Goal: Find specific page/section: Find specific page/section

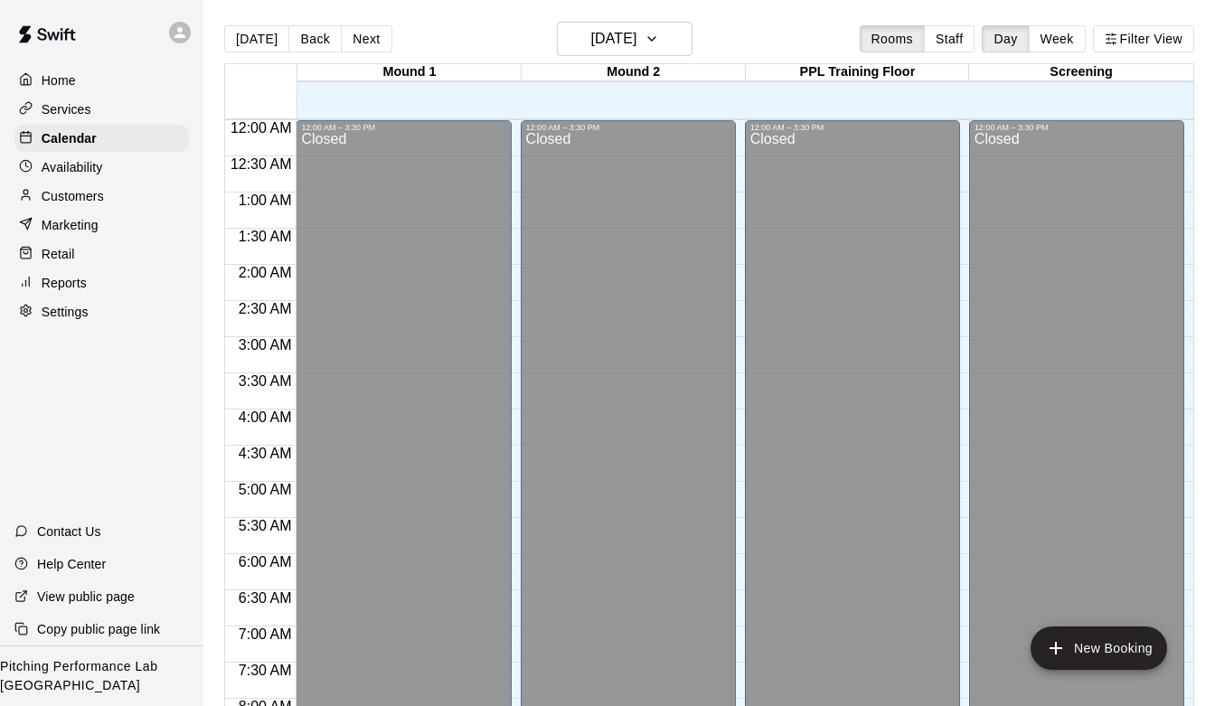
scroll to position [987, 0]
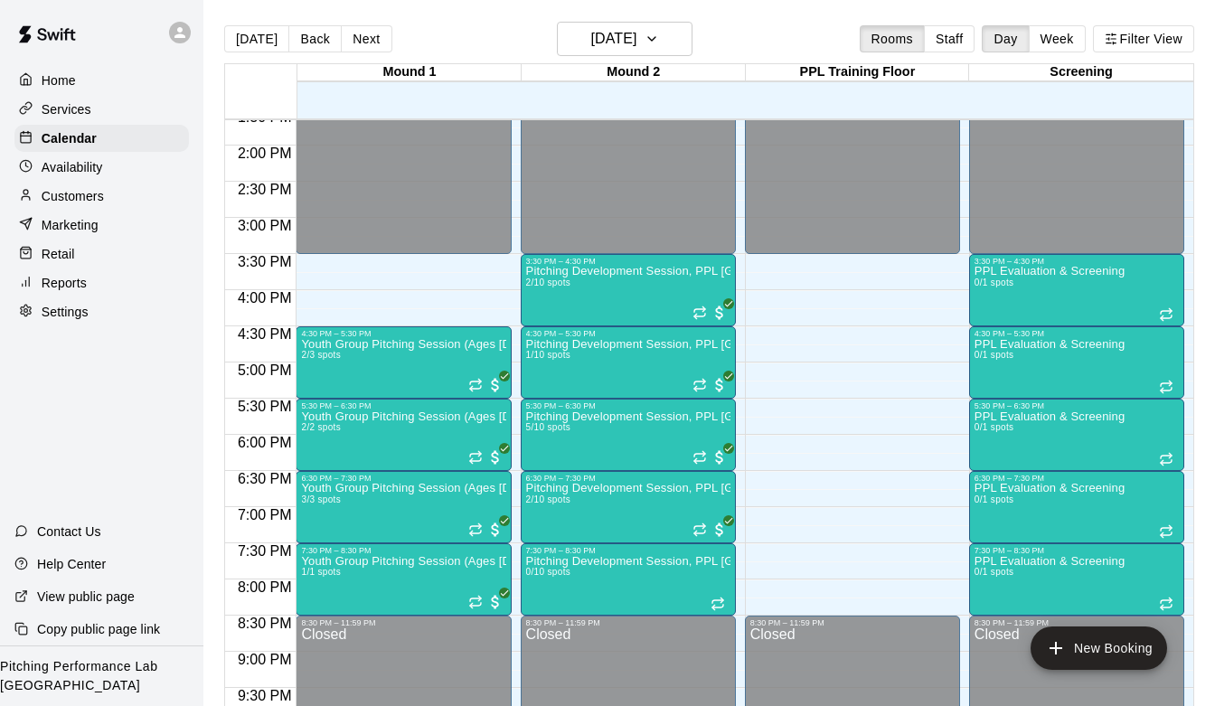
click at [102, 193] on p "Customers" at bounding box center [73, 196] width 62 height 18
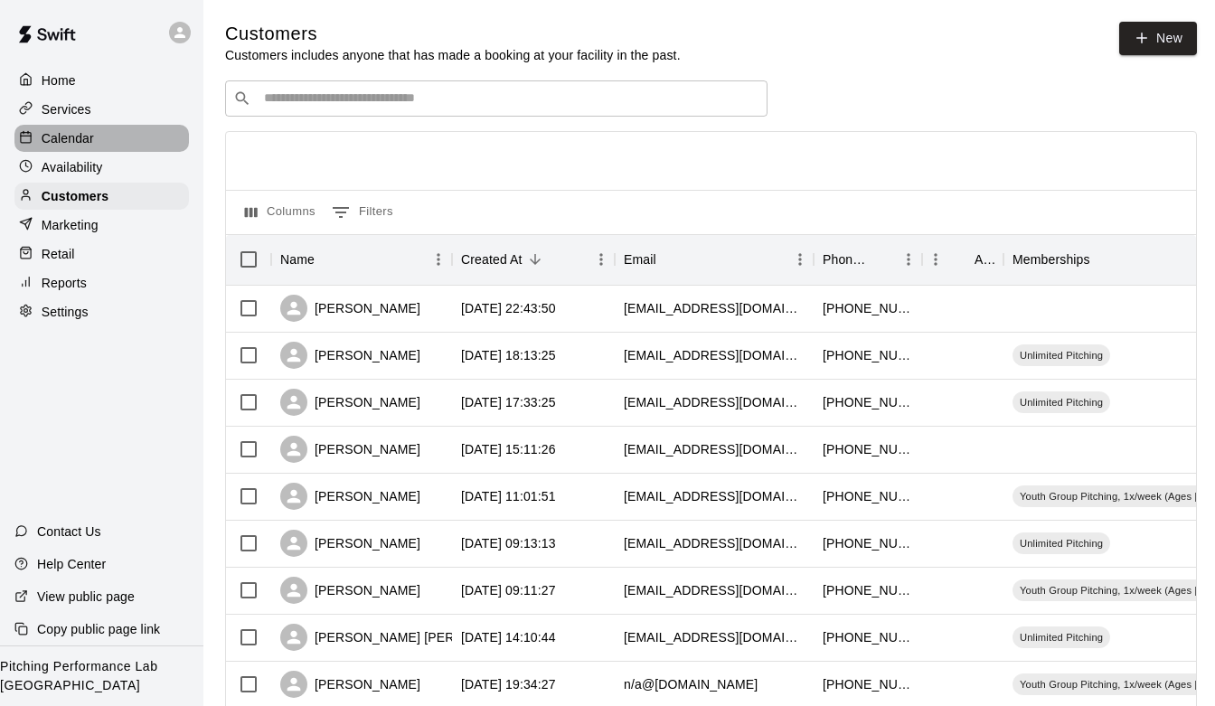
click at [167, 148] on div "Calendar" at bounding box center [101, 138] width 174 height 27
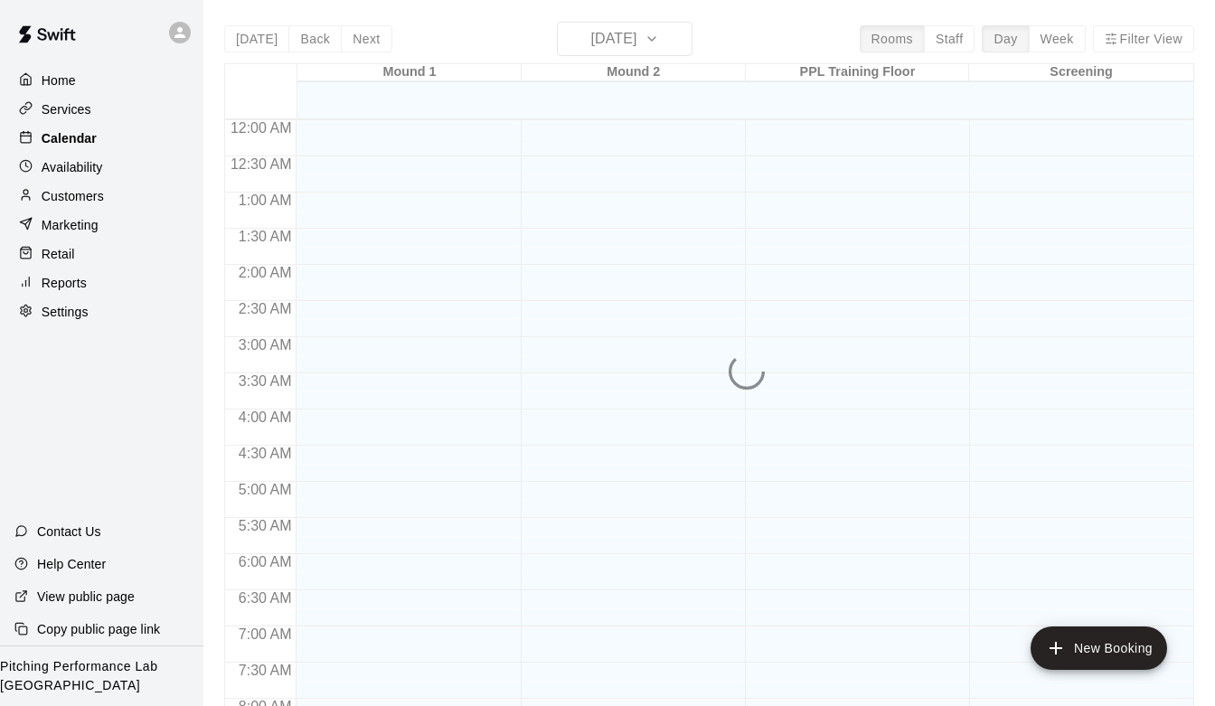
scroll to position [853, 0]
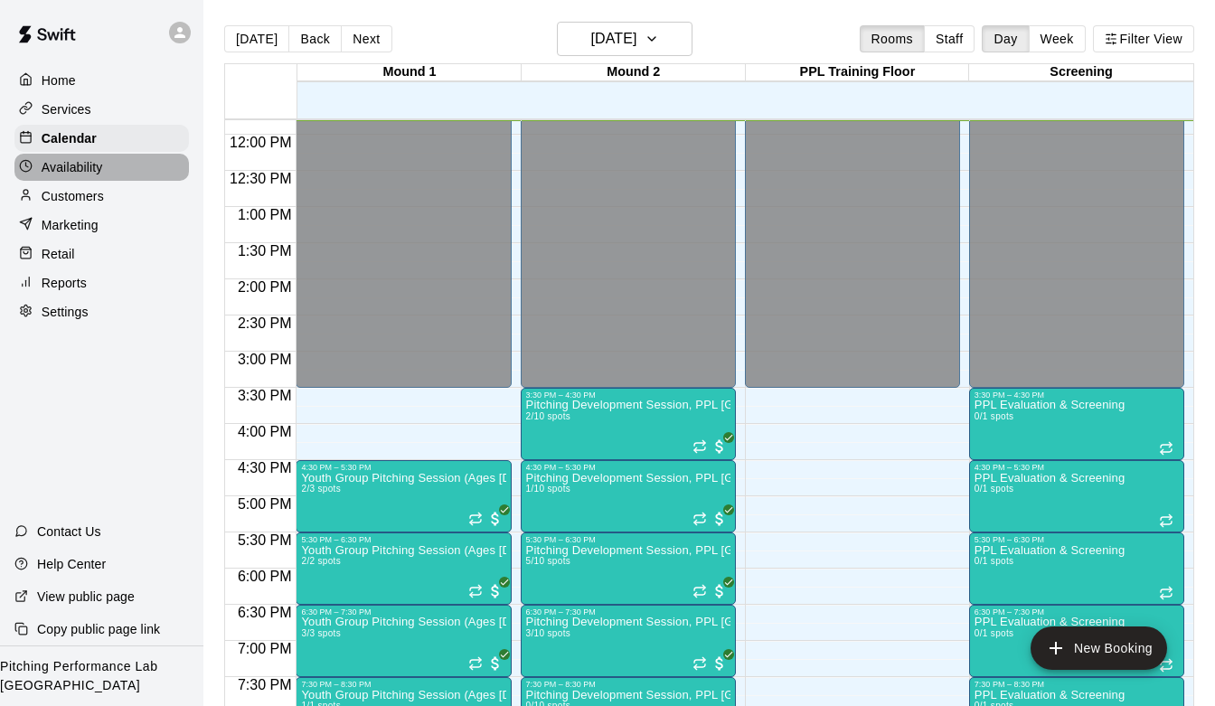
click at [159, 175] on div "Availability" at bounding box center [101, 167] width 174 height 27
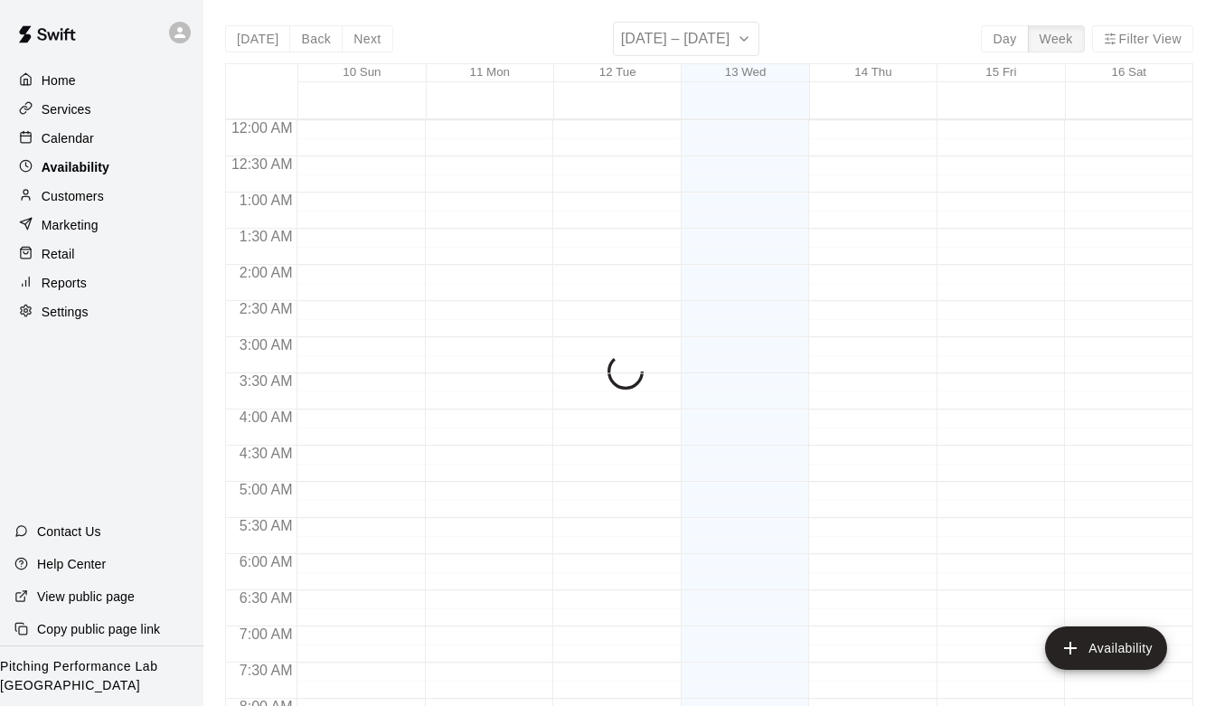
scroll to position [853, 0]
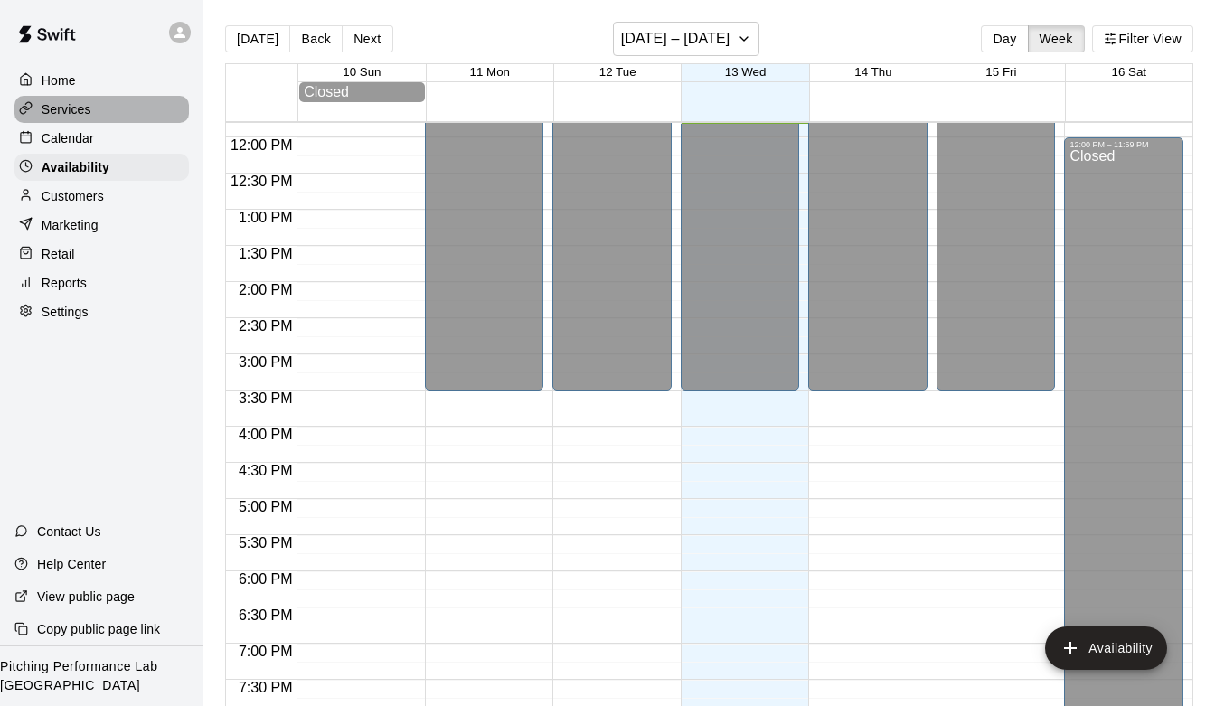
click at [130, 113] on div "Services" at bounding box center [101, 109] width 174 height 27
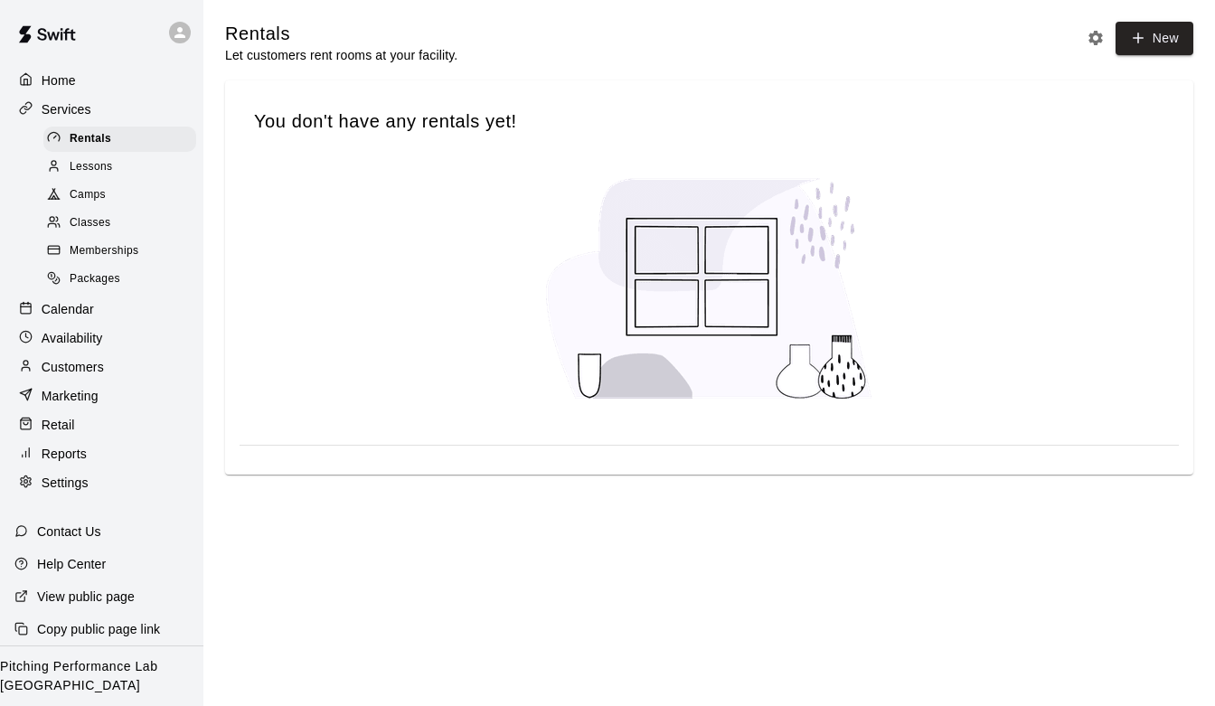
click at [135, 259] on span "Memberships" at bounding box center [104, 251] width 69 height 18
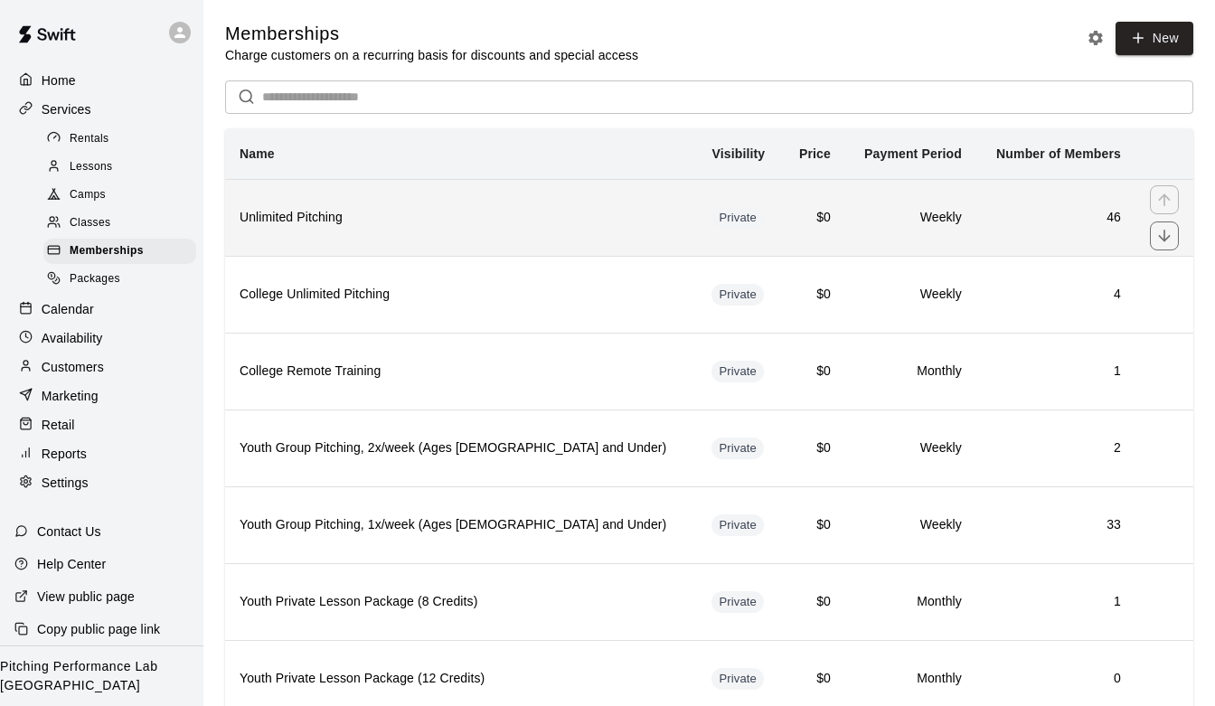
click at [377, 205] on th "Unlimited Pitching" at bounding box center [461, 217] width 472 height 77
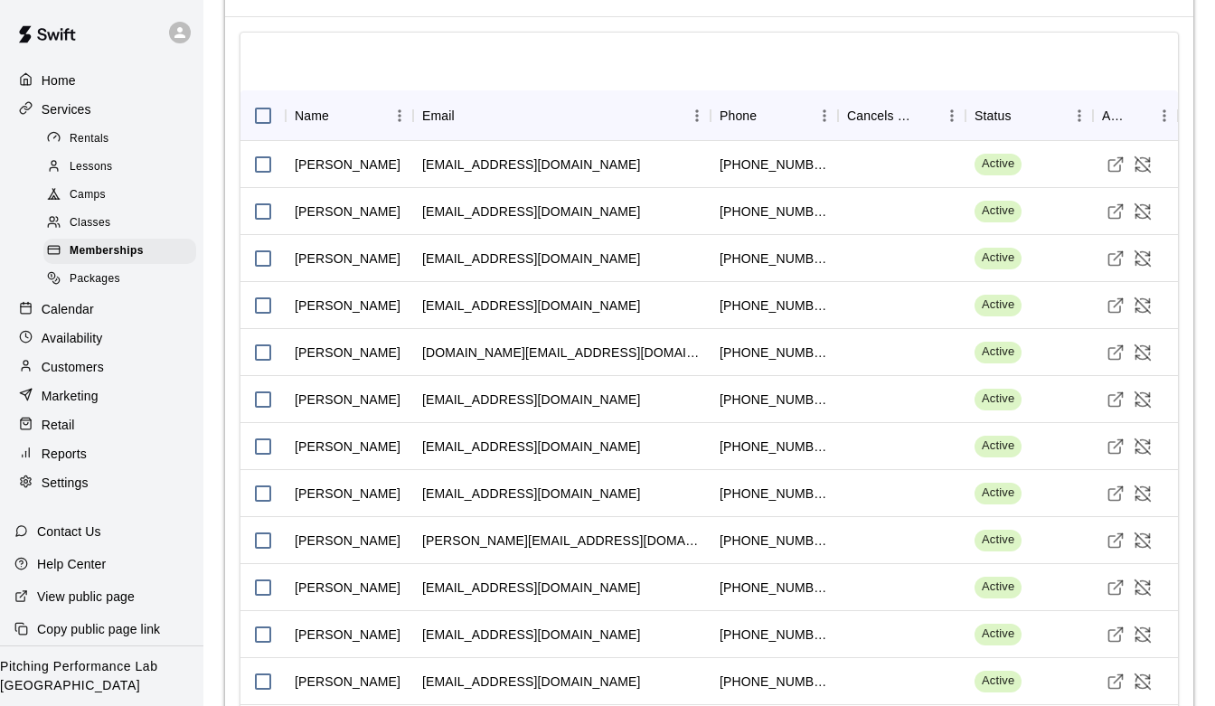
scroll to position [1289, 0]
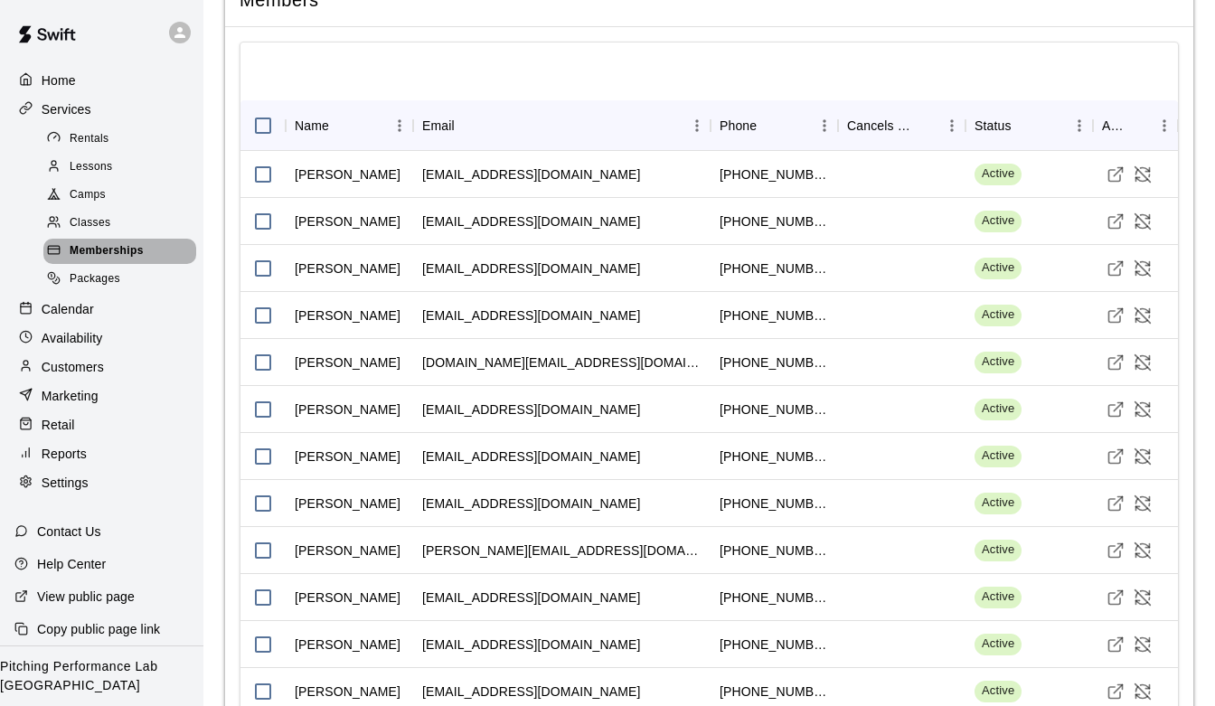
click at [136, 243] on span "Memberships" at bounding box center [107, 251] width 74 height 18
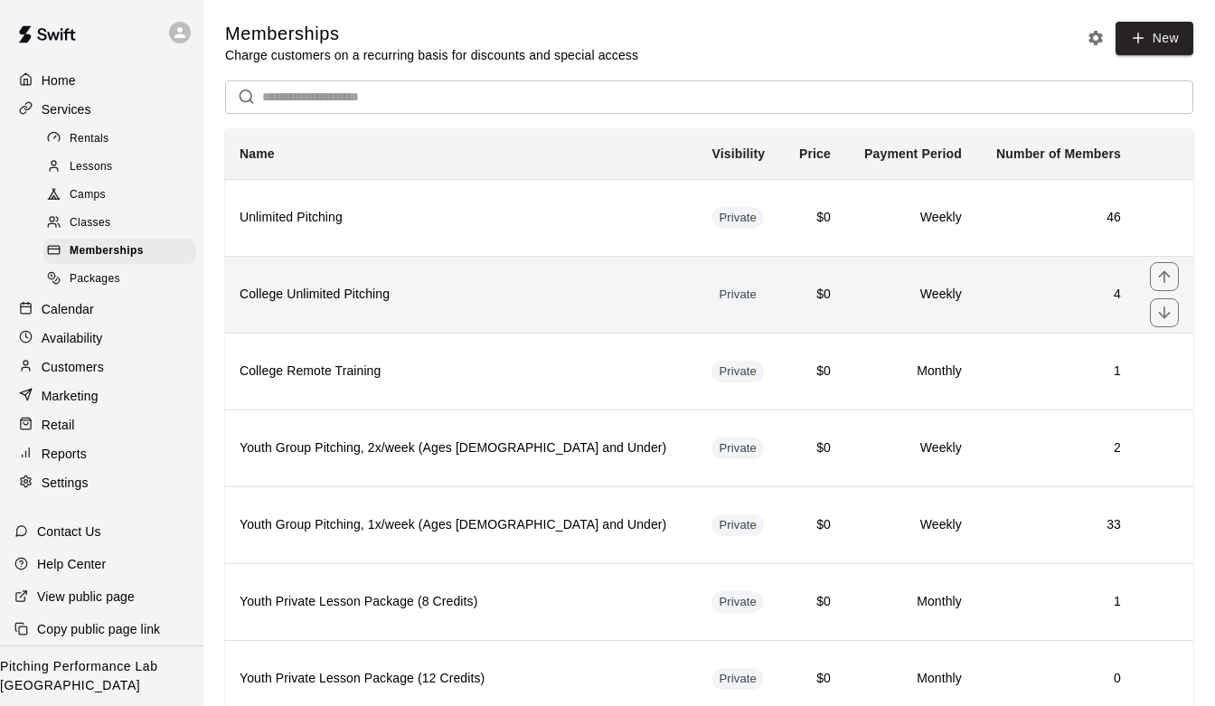
click at [472, 301] on h6 "College Unlimited Pitching" at bounding box center [461, 295] width 443 height 20
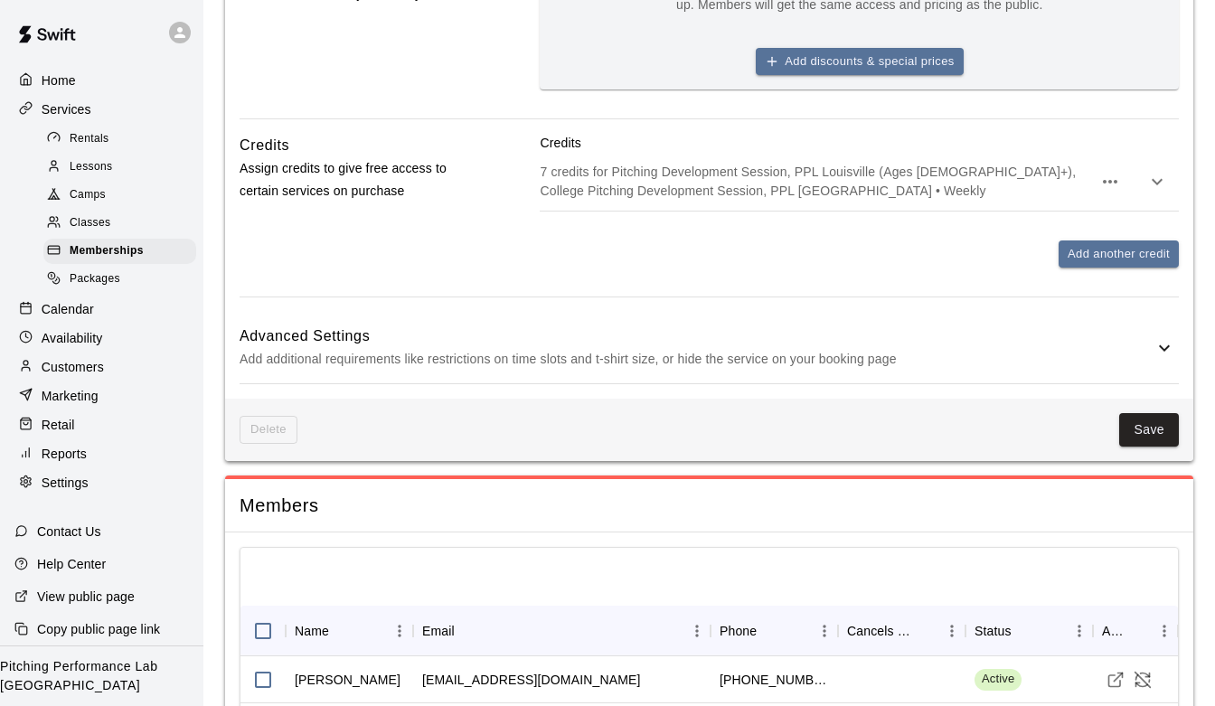
scroll to position [1029, 0]
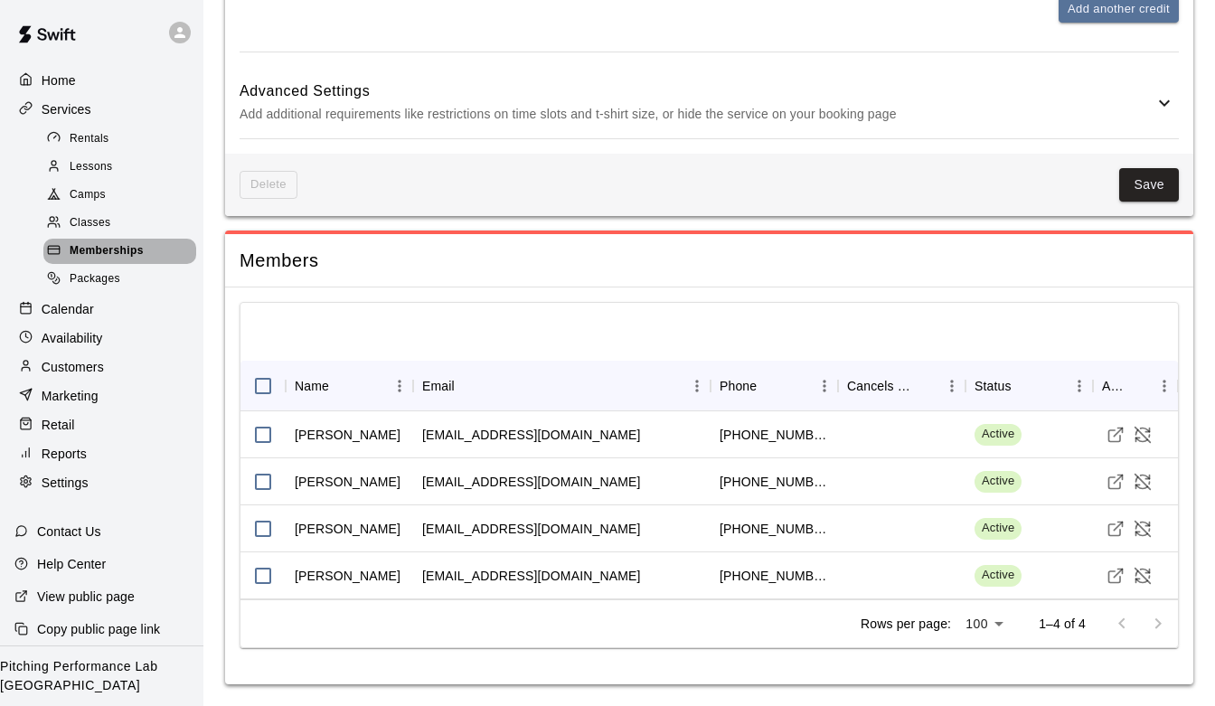
click at [102, 259] on span "Memberships" at bounding box center [107, 251] width 74 height 18
